Goal: Task Accomplishment & Management: Complete application form

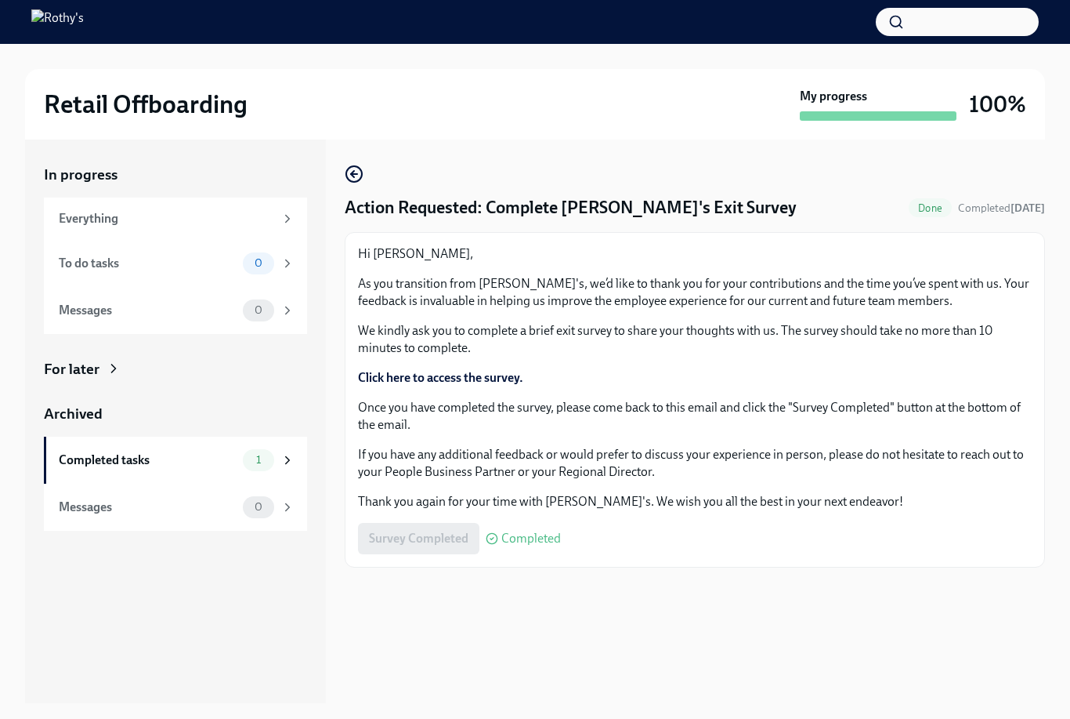
click at [201, 463] on div "Completed tasks" at bounding box center [148, 459] width 178 height 17
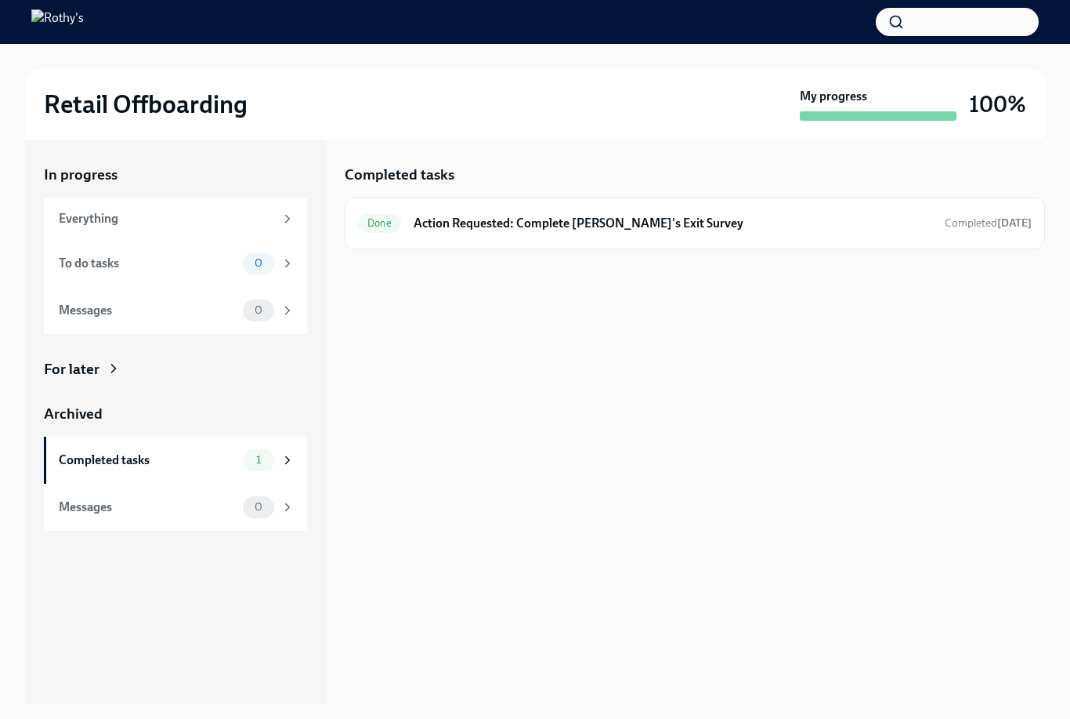
click at [597, 225] on h6 "Action Requested: Complete [PERSON_NAME]'s Exit Survey" at bounding box center [673, 223] width 519 height 17
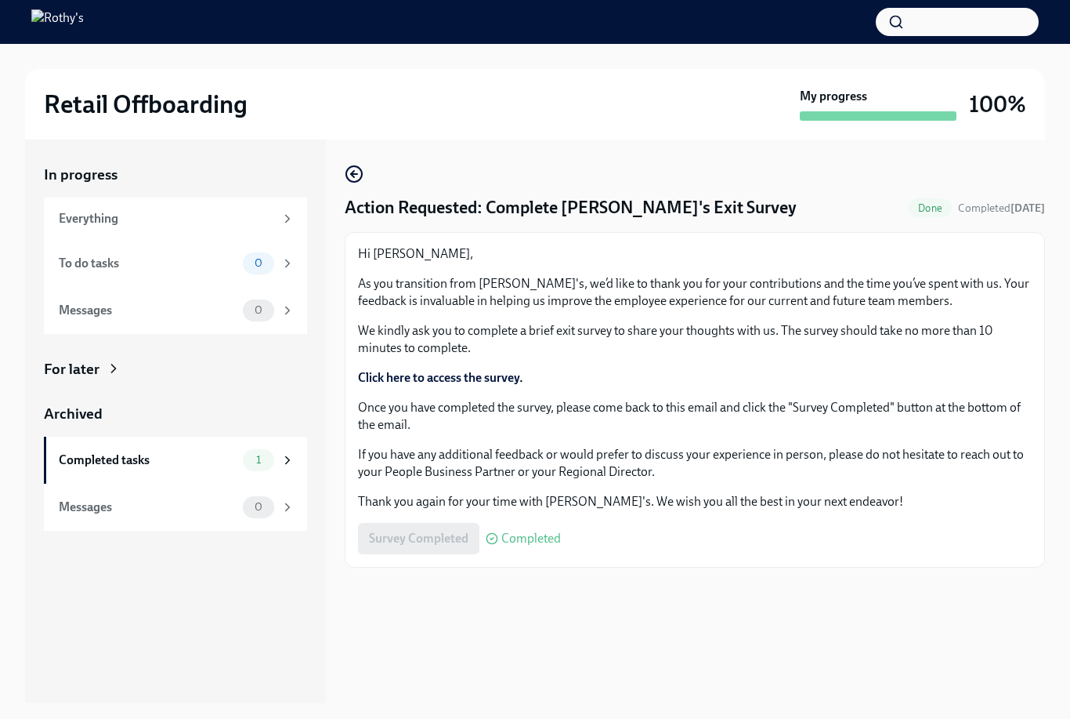
click at [432, 541] on div "Survey Completed Completed" at bounding box center [459, 538] width 203 height 31
click at [257, 254] on div "0" at bounding box center [258, 263] width 31 height 22
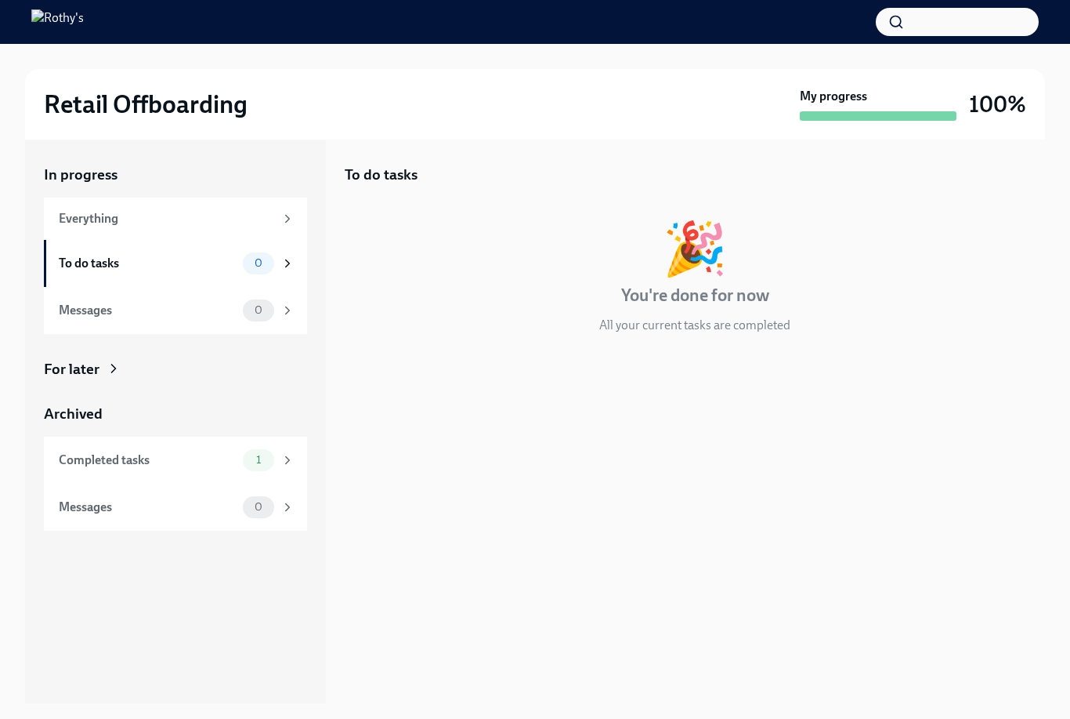
click at [288, 295] on div "Messages 0" at bounding box center [175, 310] width 263 height 47
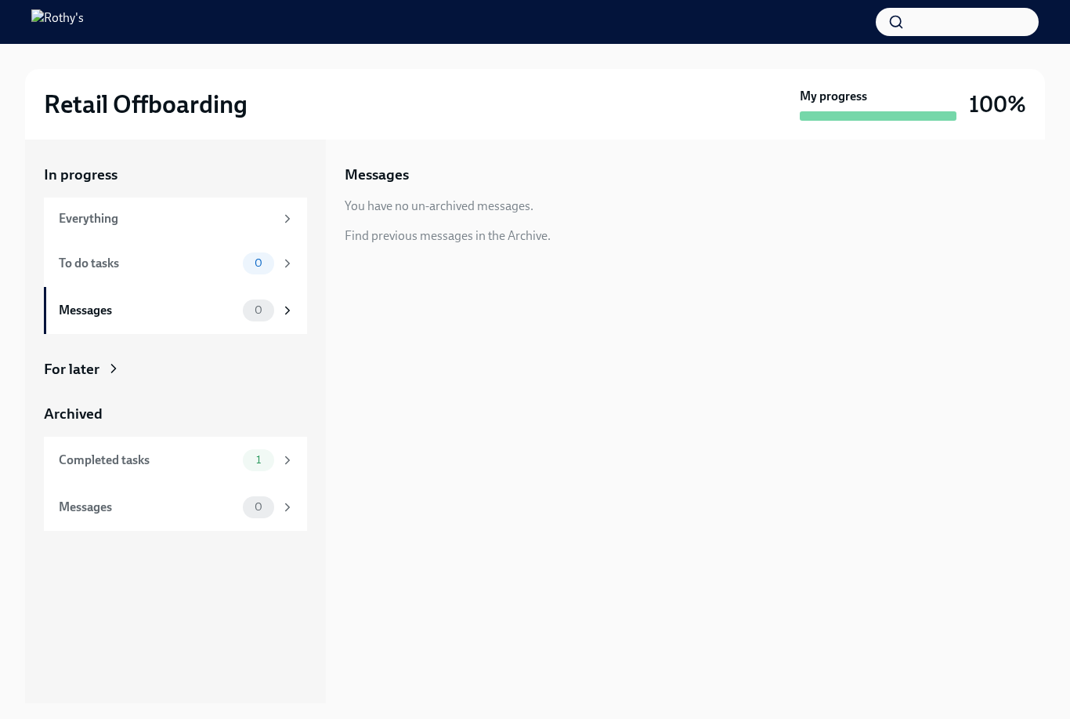
click at [286, 216] on icon at bounding box center [288, 219] width 14 height 14
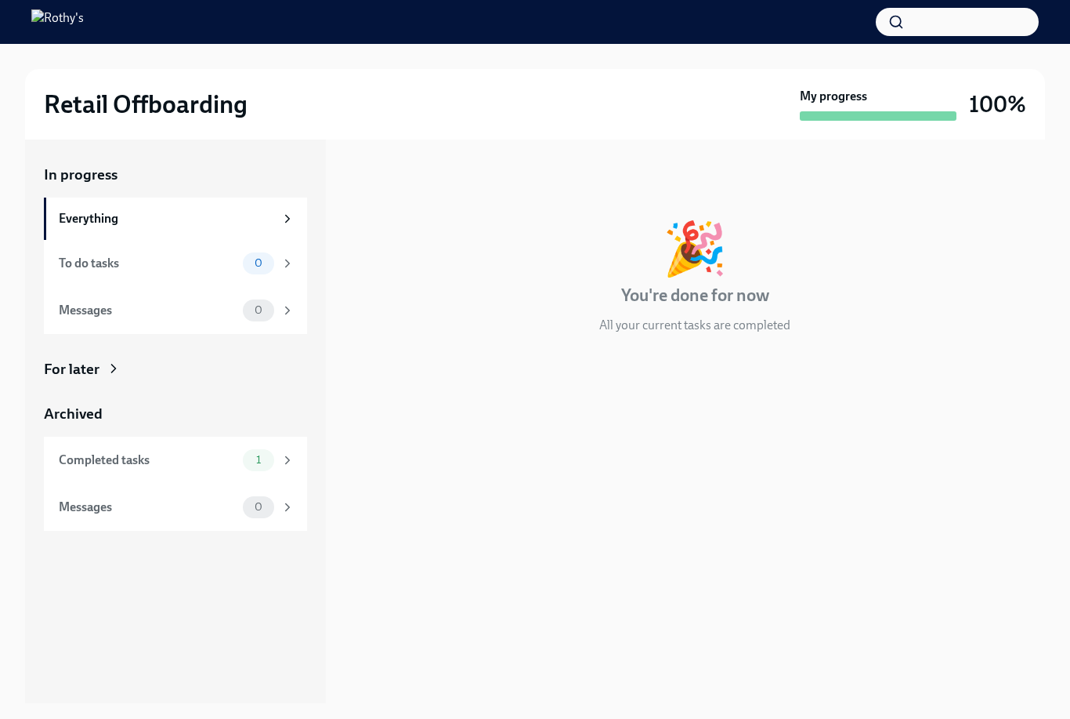
click at [245, 373] on div "For later" at bounding box center [175, 369] width 263 height 20
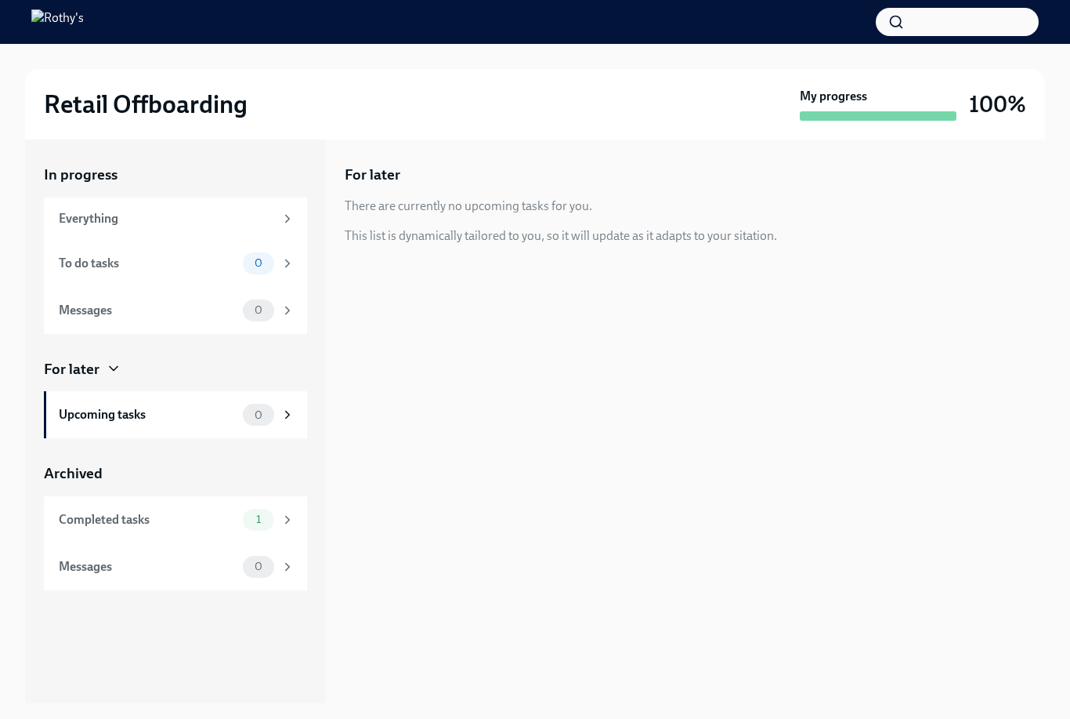
click at [161, 515] on div "Completed tasks" at bounding box center [148, 519] width 178 height 17
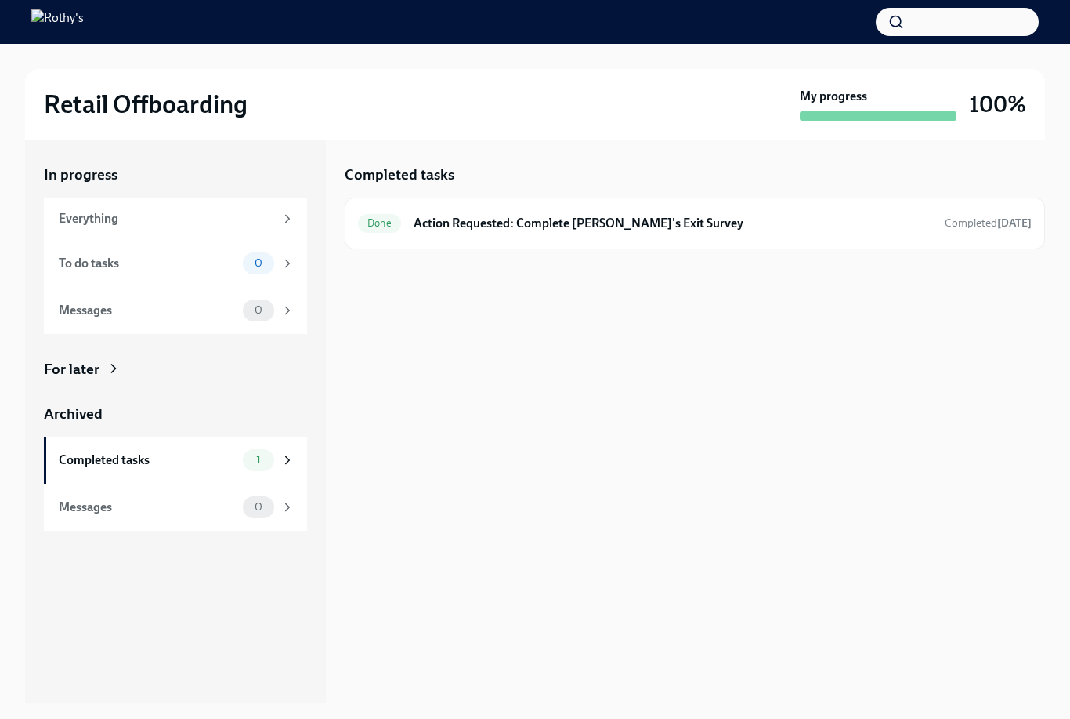
click at [582, 232] on div "Done Action Requested: Complete [PERSON_NAME]'s Exit Survey Completed [DATE]" at bounding box center [695, 223] width 674 height 25
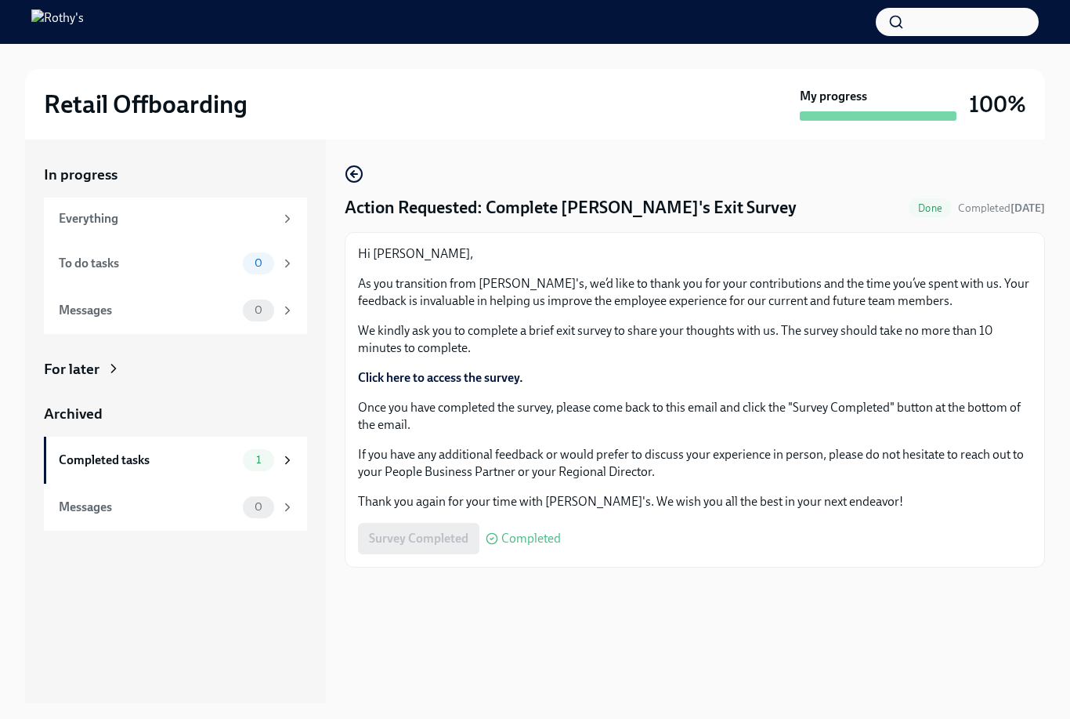
click at [411, 378] on strong "Click here to access the survey." at bounding box center [440, 377] width 165 height 15
